Goal: Task Accomplishment & Management: Complete application form

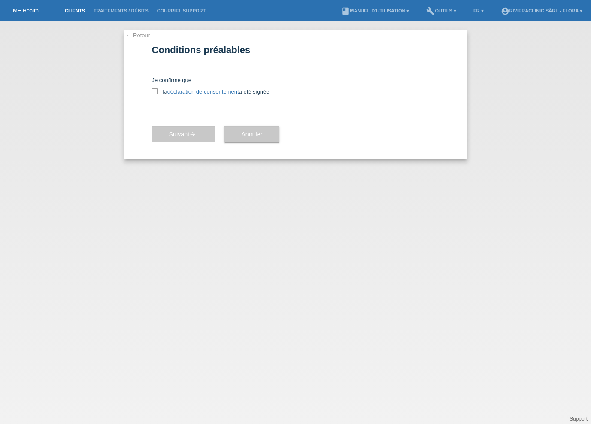
click at [74, 9] on link "Clients" at bounding box center [75, 10] width 29 height 5
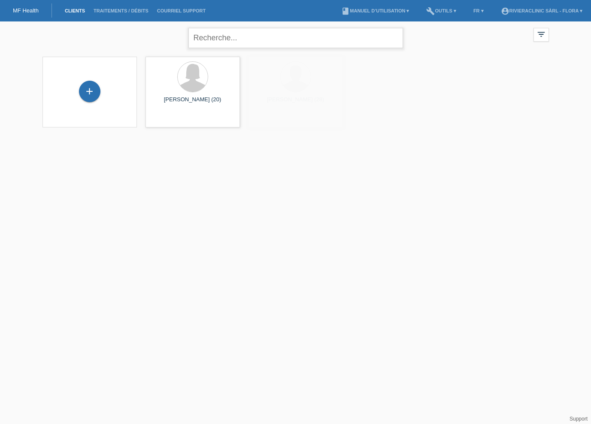
click at [290, 38] on input "text" at bounding box center [296, 38] width 215 height 20
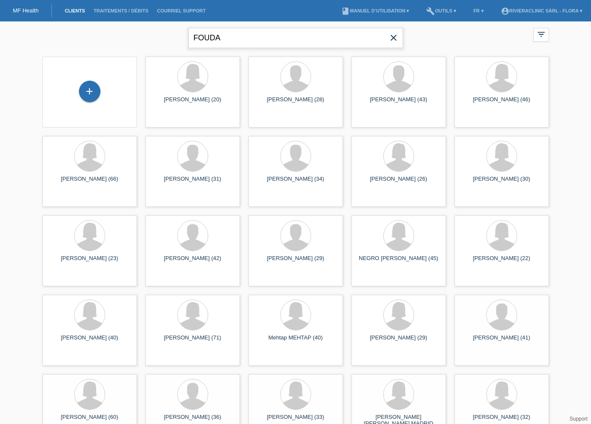
type input "FOUDA"
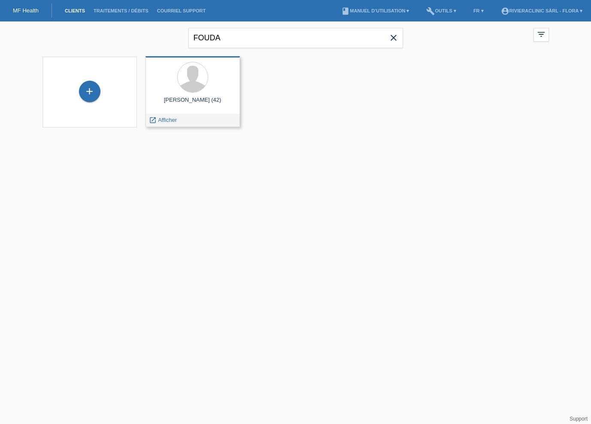
click at [222, 78] on div at bounding box center [192, 78] width 81 height 32
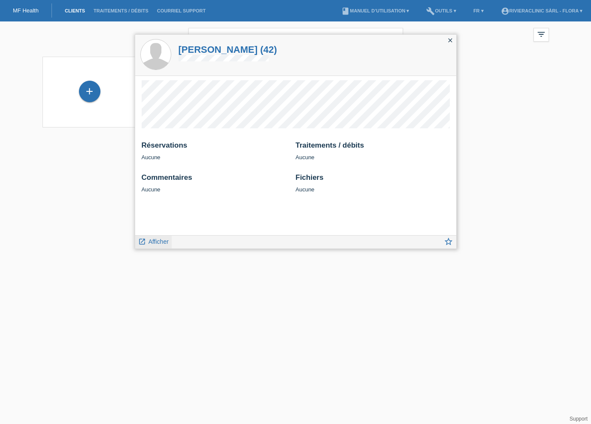
click at [152, 242] on span "Afficher" at bounding box center [159, 241] width 20 height 7
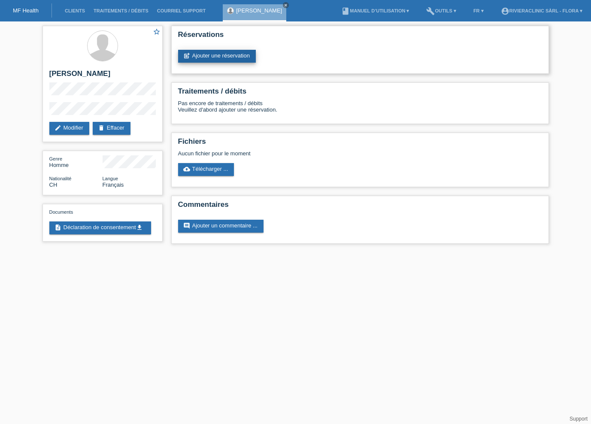
click at [238, 52] on link "post_add Ajouter une réservation" at bounding box center [217, 56] width 78 height 13
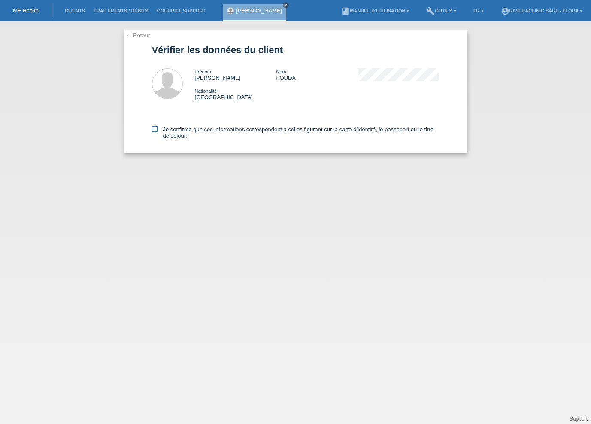
click at [156, 129] on icon at bounding box center [155, 129] width 6 height 6
click at [156, 129] on input "Je confirme que ces informations correspondent à celles figurant sur la carte d…" at bounding box center [155, 129] width 6 height 6
checkbox input "true"
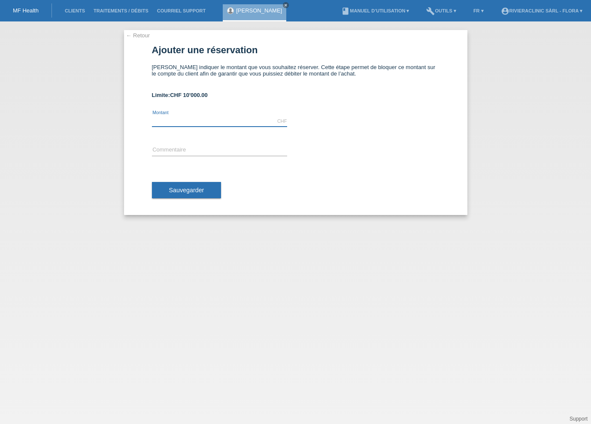
click at [167, 119] on input "text" at bounding box center [219, 121] width 135 height 11
type input "10000.00"
click at [167, 149] on input "text" at bounding box center [219, 150] width 135 height 11
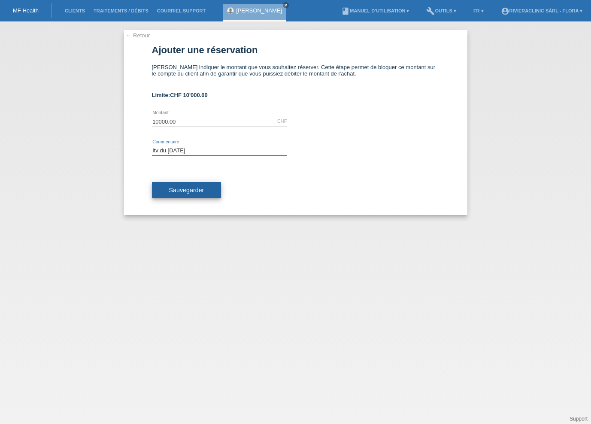
type input "Itv du 15.12.25"
click at [177, 193] on span "Sauvegarder" at bounding box center [186, 190] width 35 height 7
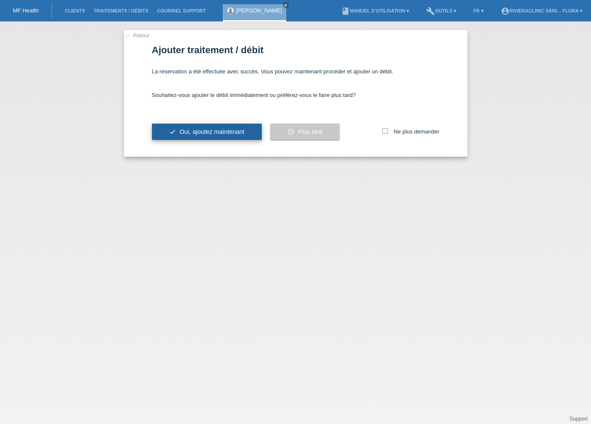
click at [223, 134] on span "Oui, ajoutez maintenant" at bounding box center [211, 131] width 65 height 7
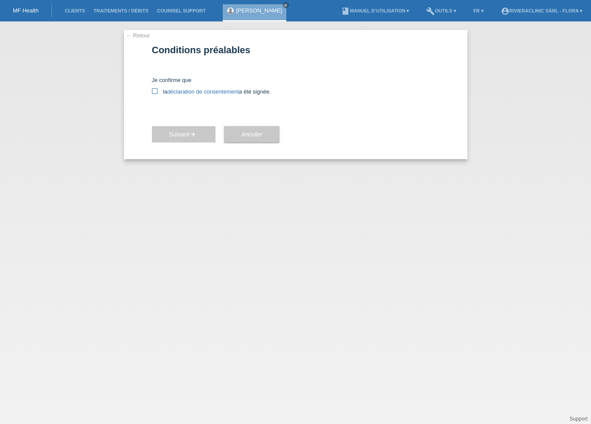
click at [156, 93] on icon at bounding box center [155, 91] width 6 height 6
click at [156, 93] on input "la déclaration de consentement a été signée." at bounding box center [155, 91] width 6 height 6
checkbox input "true"
click at [176, 139] on button "Suivant arrow_forward" at bounding box center [184, 134] width 64 height 16
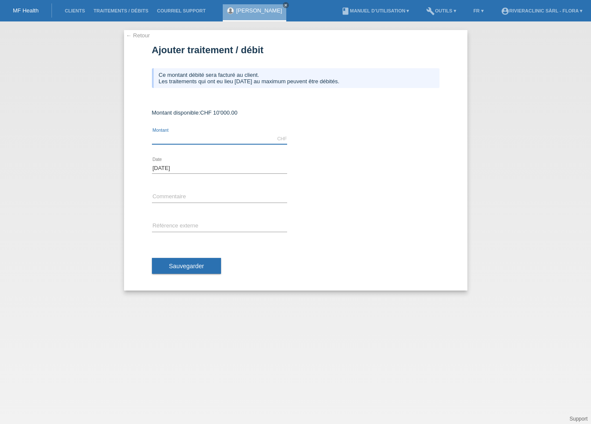
click at [175, 137] on input "text" at bounding box center [219, 139] width 135 height 11
type input "10000.00"
click at [182, 194] on input "text" at bounding box center [219, 197] width 135 height 11
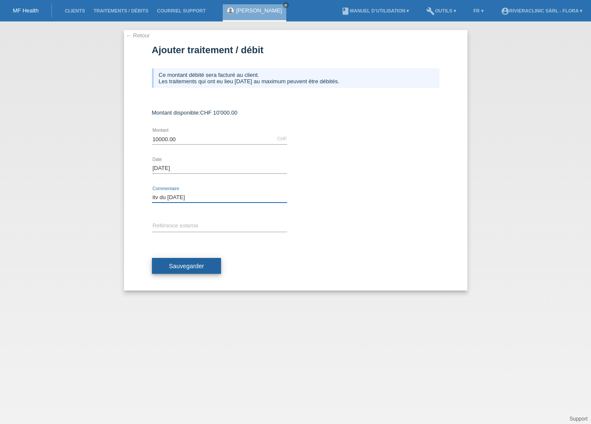
type input "itv du 15.12.25"
click at [192, 260] on button "Sauvegarder" at bounding box center [187, 266] width 70 height 16
